Goal: Navigation & Orientation: Find specific page/section

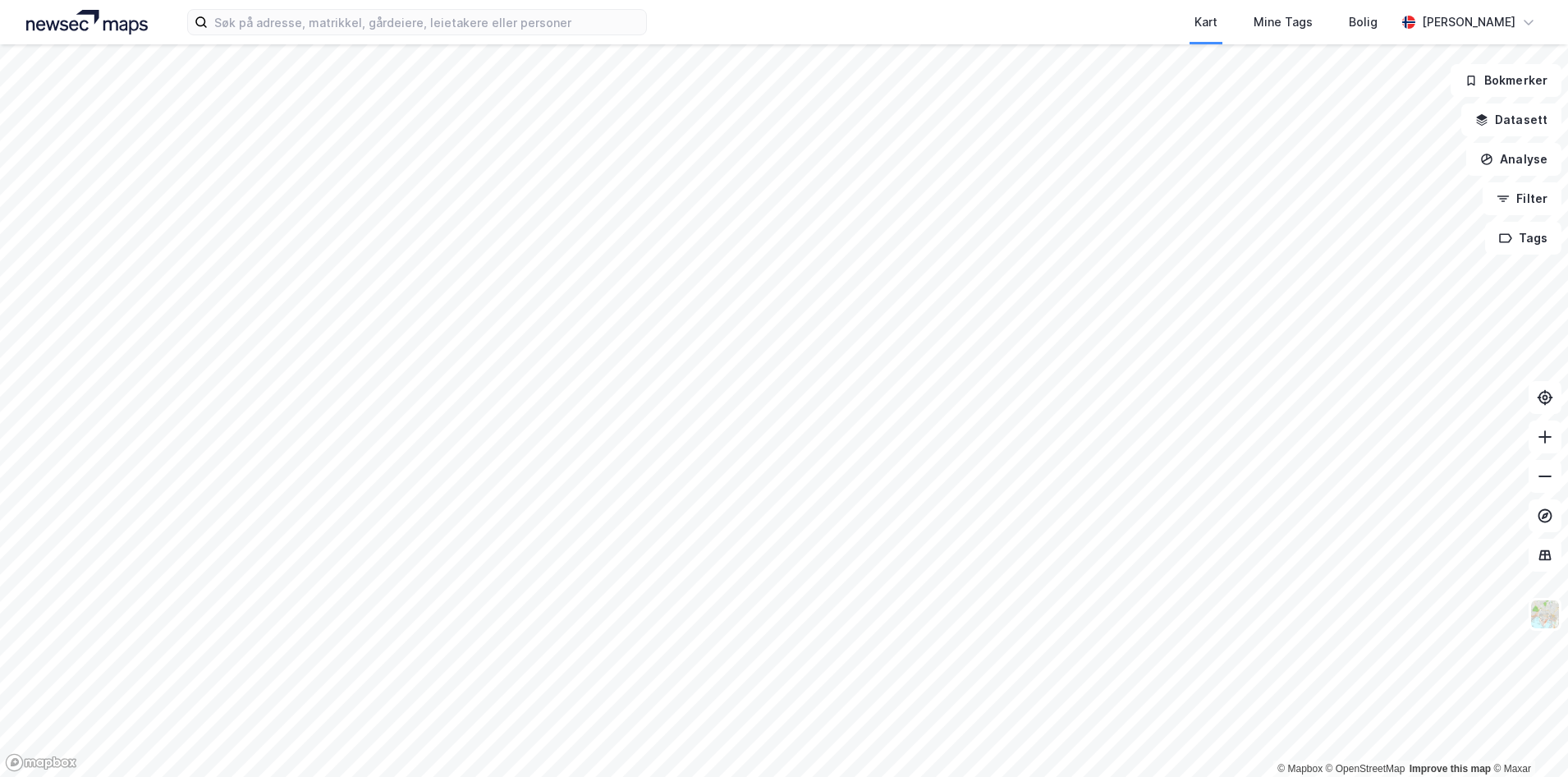
click at [290, 37] on div "Kart Mine Tags Bolig [PERSON_NAME]" at bounding box center [784, 22] width 1568 height 44
click at [297, 27] on input at bounding box center [427, 22] width 438 height 24
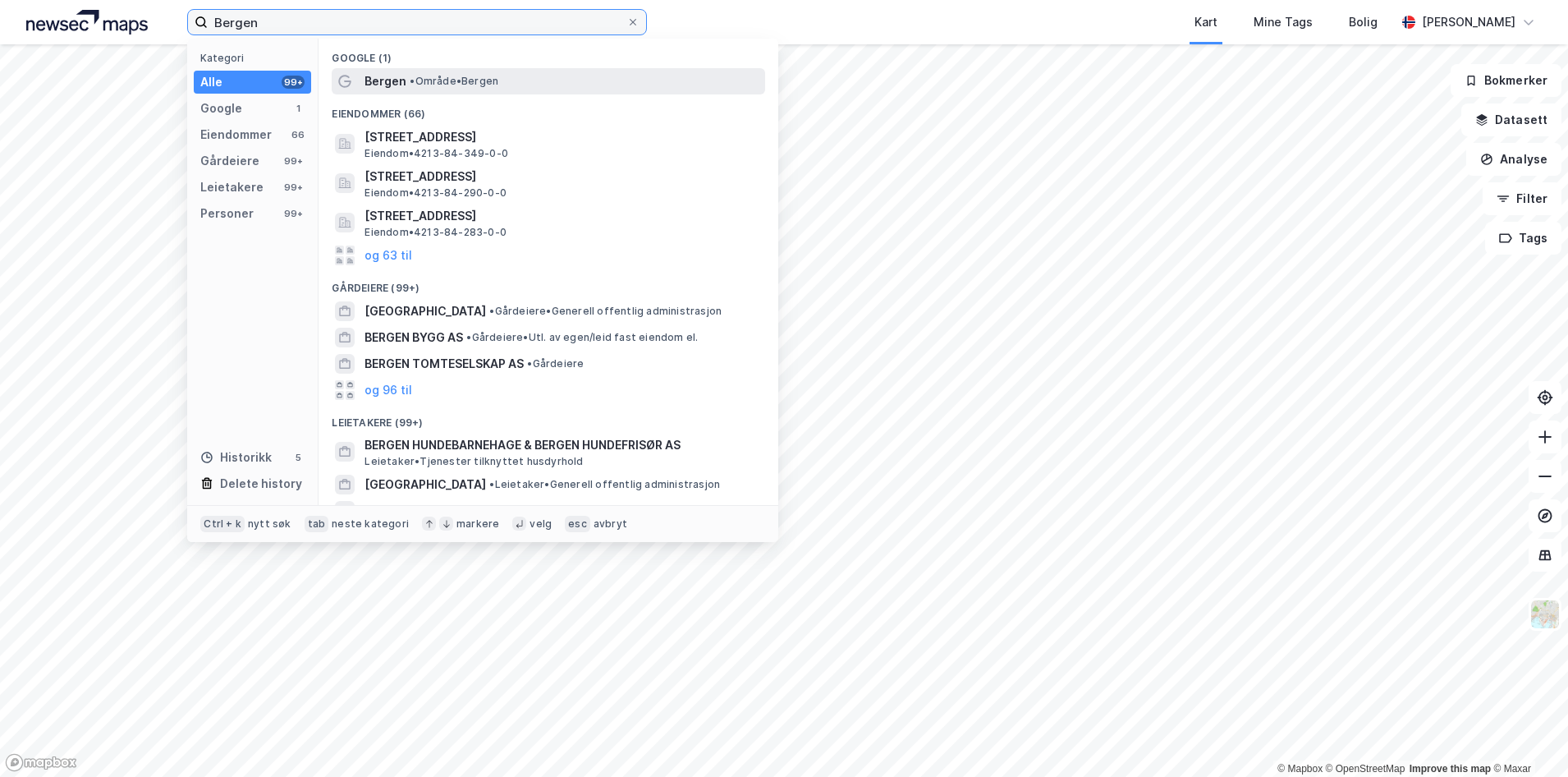
type input "Bergen"
click at [426, 87] on span "• Område • [GEOGRAPHIC_DATA]" at bounding box center [454, 81] width 89 height 13
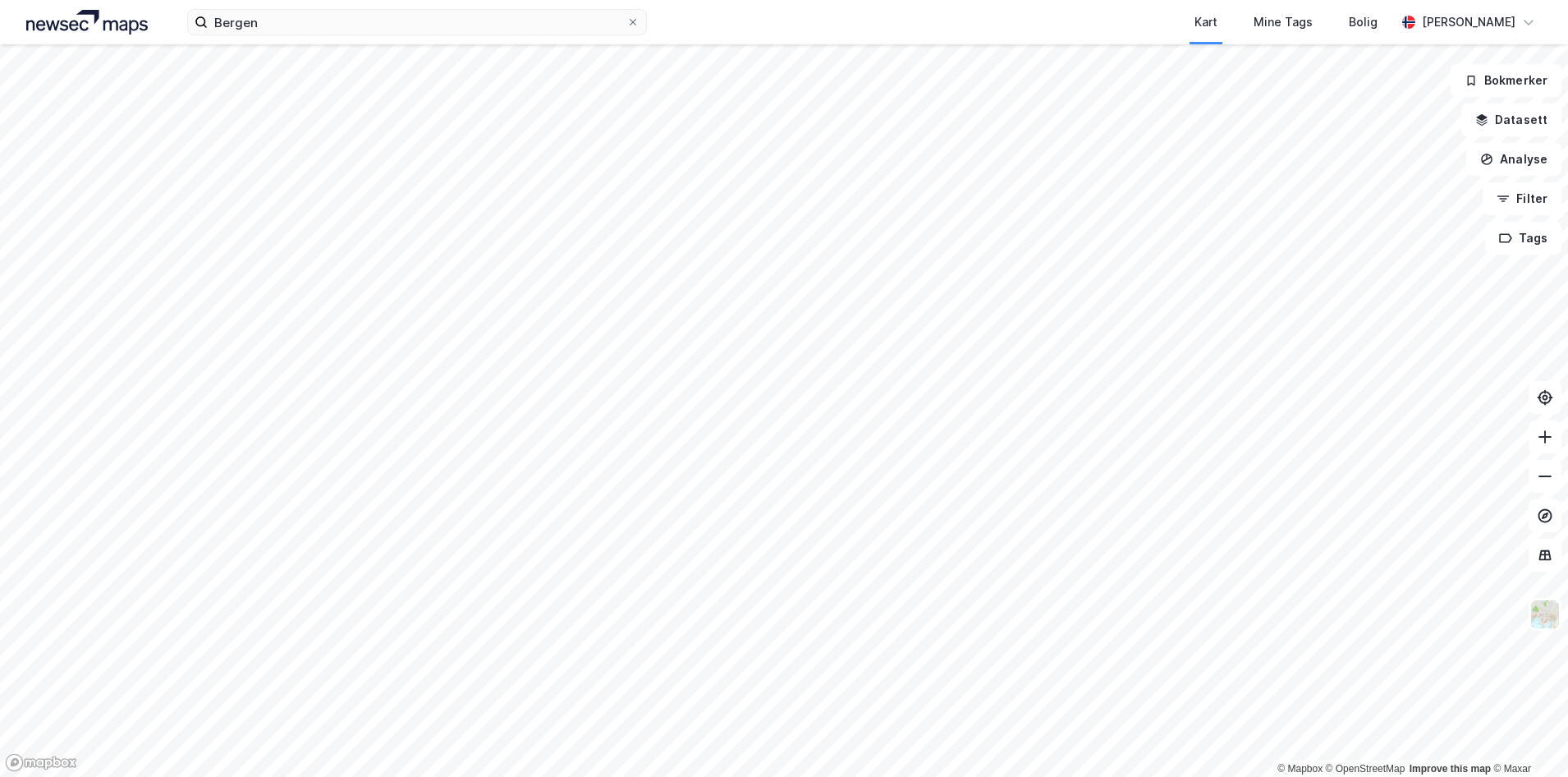
click at [978, 776] on html "Bergen Kart Mine Tags Bolig [PERSON_NAME] © Mapbox © OpenStreetMap Improve this…" at bounding box center [784, 388] width 1568 height 777
click at [965, 776] on html "Bergen Kart Mine Tags Bolig [PERSON_NAME] © Mapbox © OpenStreetMap Improve this…" at bounding box center [784, 388] width 1568 height 777
